Goal: Task Accomplishment & Management: Complete application form

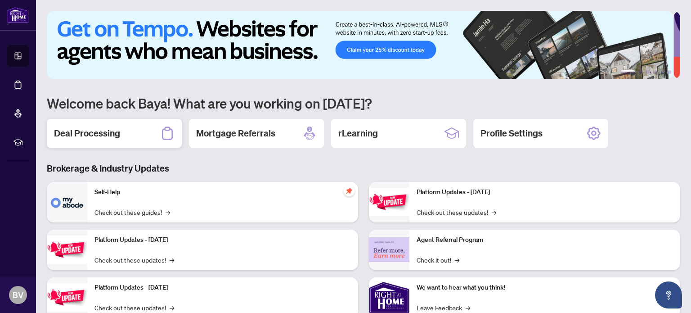
click at [113, 133] on h2 "Deal Processing" at bounding box center [87, 133] width 66 height 13
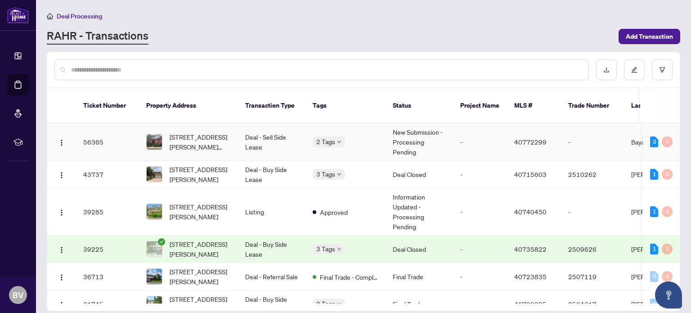
click at [166, 132] on div "[STREET_ADDRESS][PERSON_NAME][PERSON_NAME]" at bounding box center [188, 142] width 85 height 20
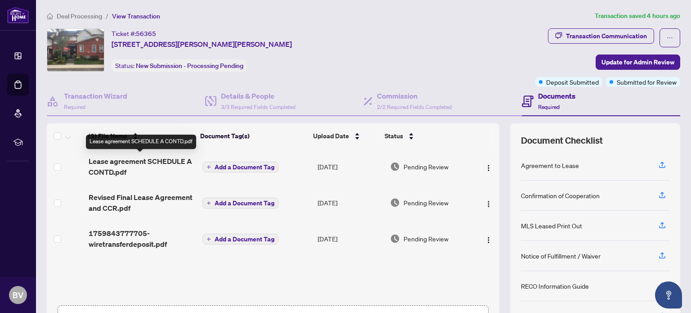
scroll to position [63, 0]
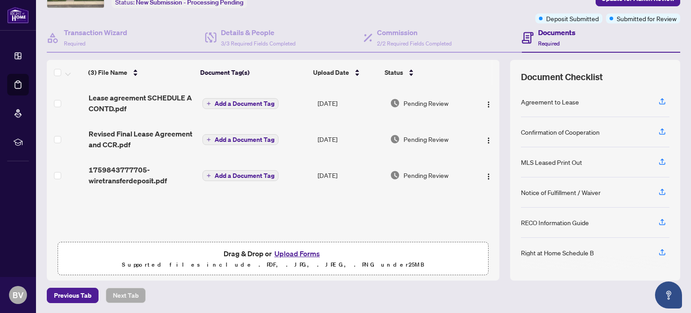
click at [290, 252] on button "Upload Forms" at bounding box center [297, 254] width 51 height 12
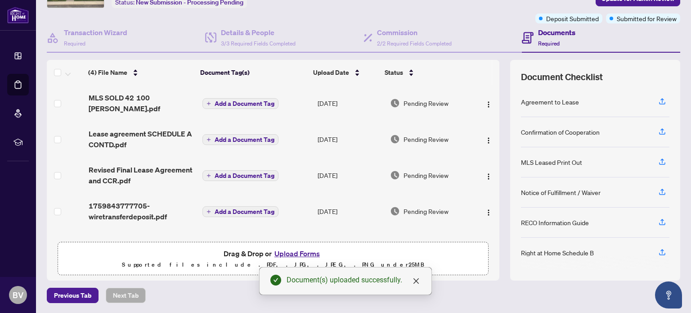
click at [285, 252] on button "Upload Forms" at bounding box center [297, 254] width 51 height 12
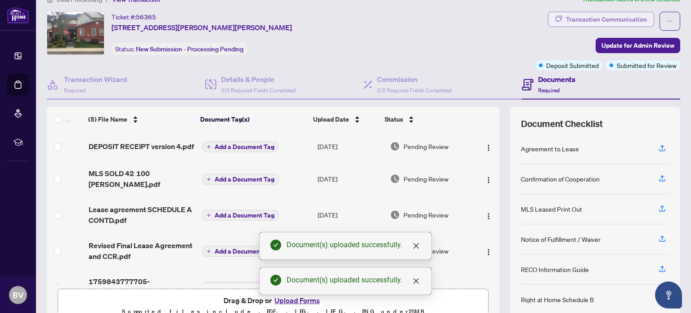
scroll to position [0, 0]
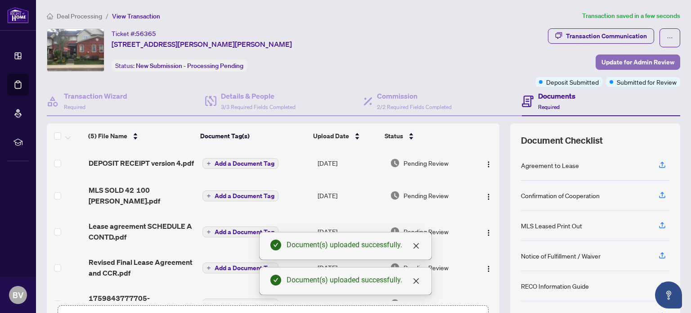
click at [623, 61] on span "Update for Admin Review" at bounding box center [638, 62] width 73 height 14
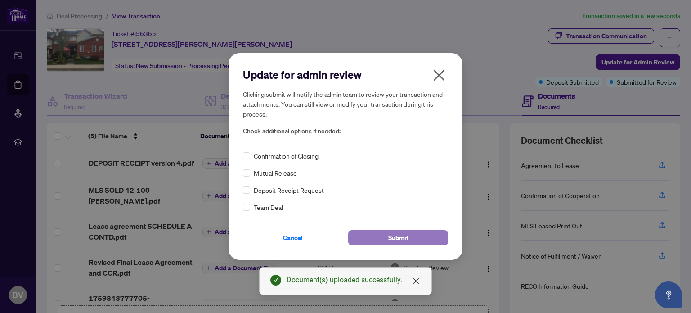
click at [387, 235] on button "Submit" at bounding box center [398, 237] width 100 height 15
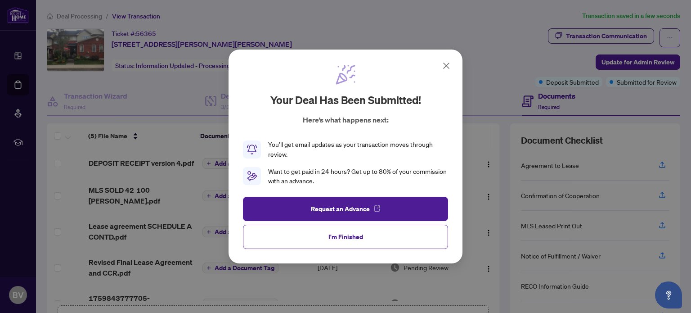
click at [446, 65] on icon at bounding box center [446, 65] width 5 height 5
